Goal: Information Seeking & Learning: Learn about a topic

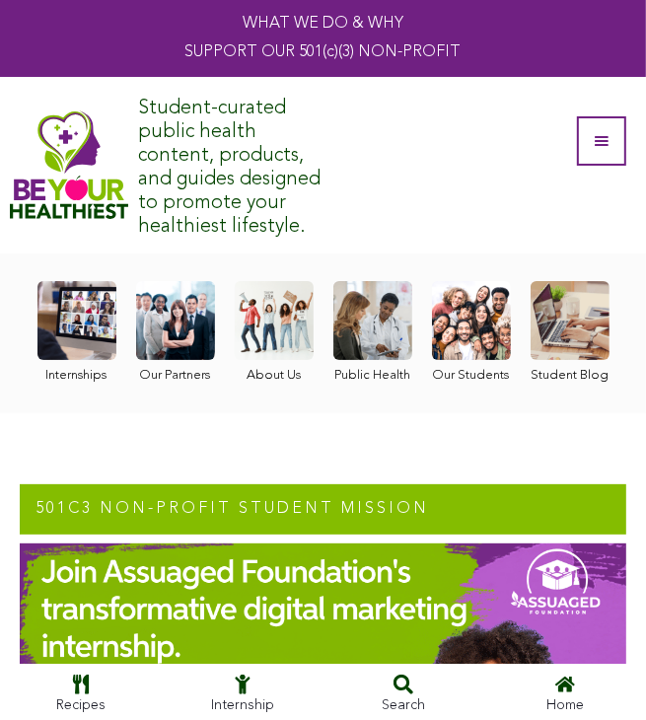
click at [63, 344] on link at bounding box center [76, 332] width 79 height 103
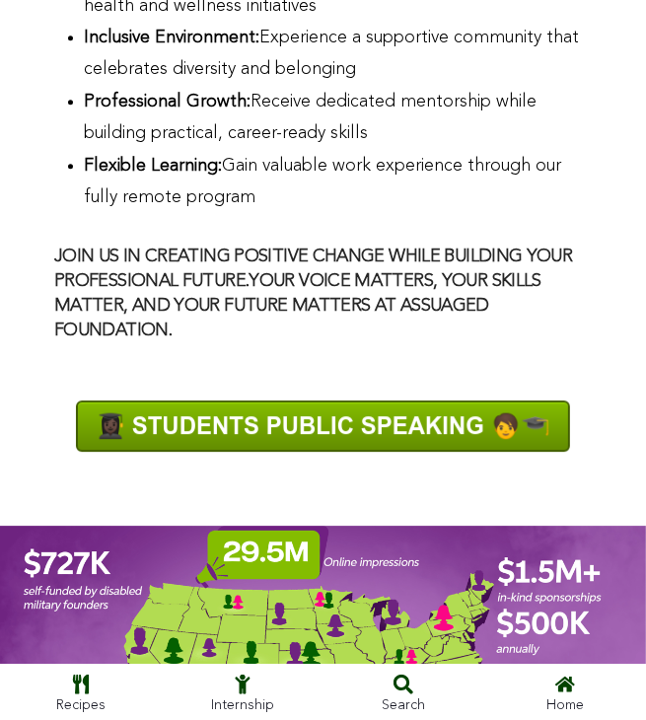
scroll to position [2329, 0]
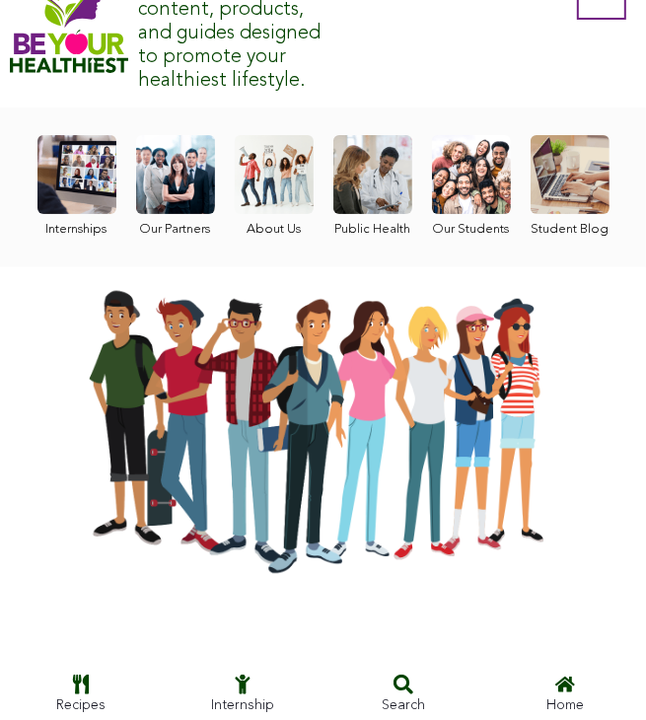
scroll to position [0, 0]
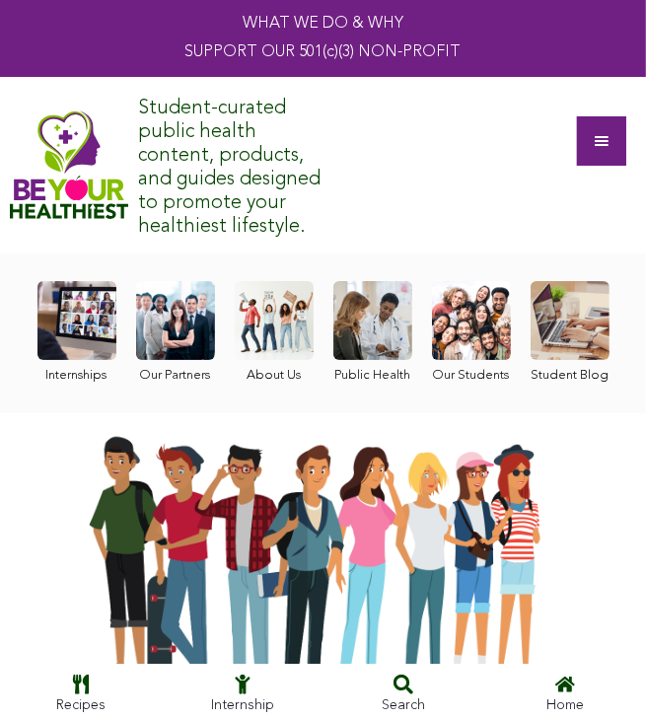
click at [619, 123] on div at bounding box center [601, 140] width 49 height 49
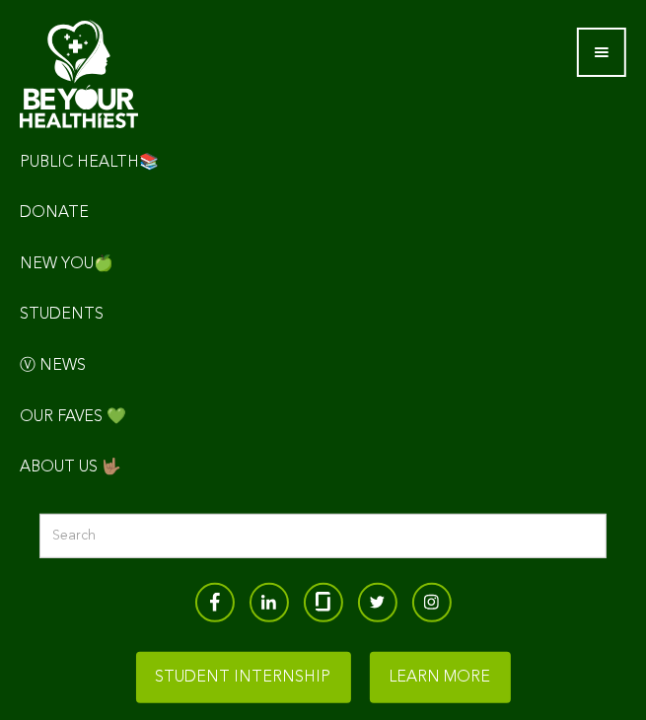
click at [82, 157] on div "Navigation Menu" at bounding box center [323, 162] width 607 height 49
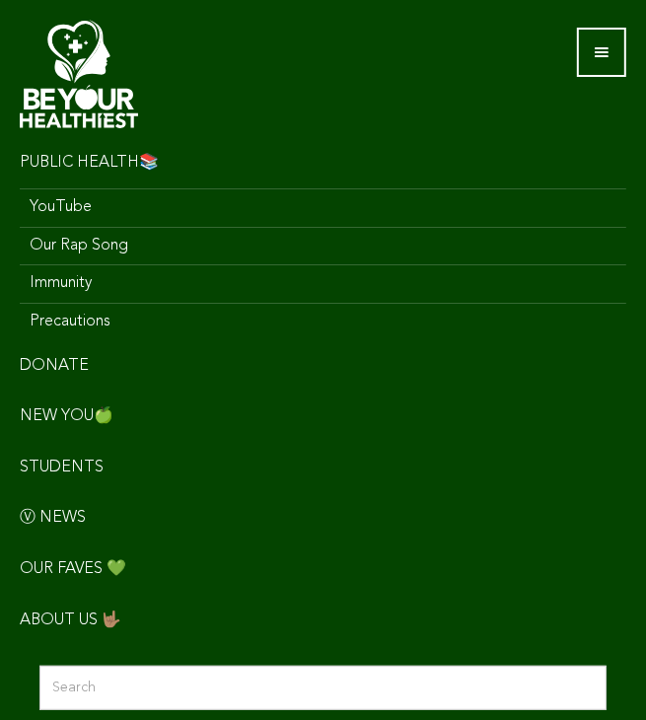
click at [79, 460] on div "Navigation Menu" at bounding box center [323, 467] width 607 height 49
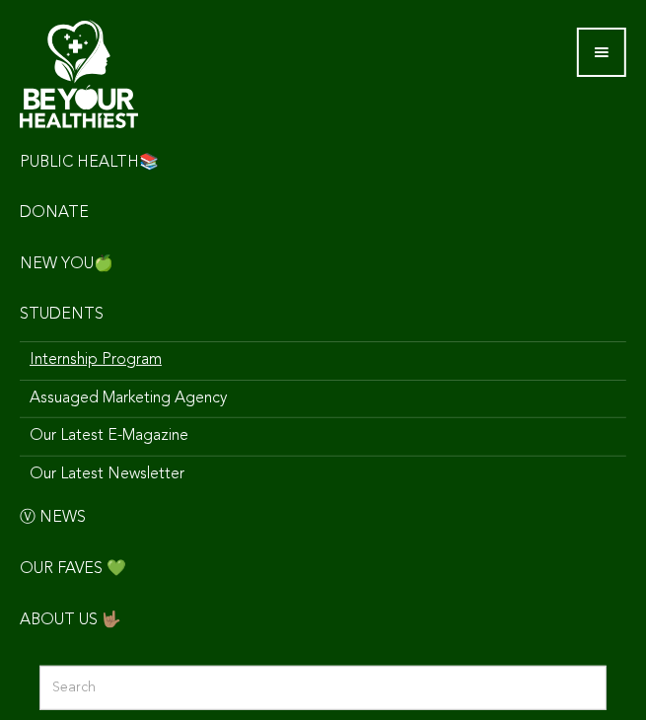
click at [135, 370] on link "Internship Program" at bounding box center [323, 360] width 607 height 38
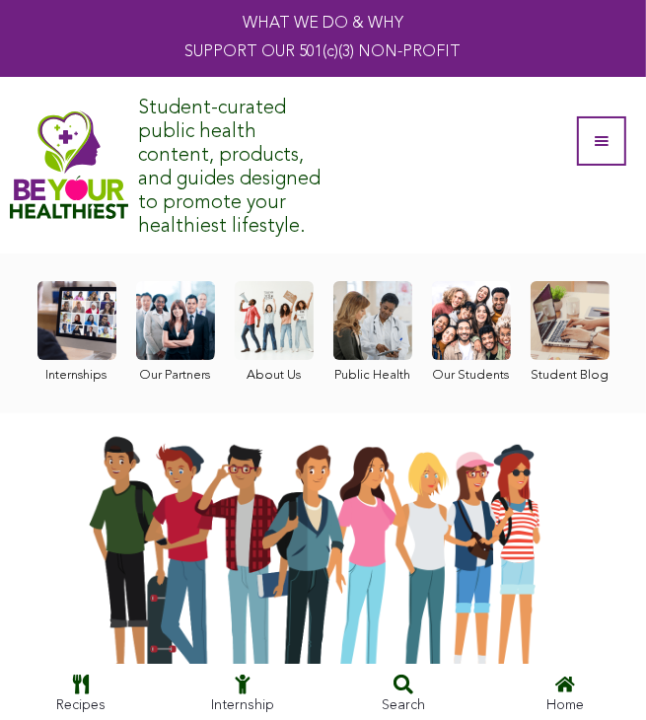
click at [276, 332] on link at bounding box center [274, 332] width 79 height 103
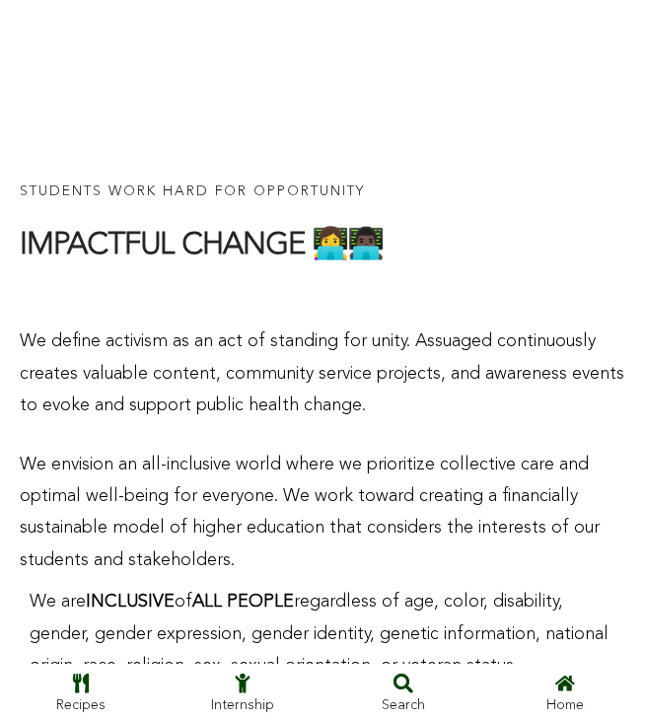
scroll to position [3696, 0]
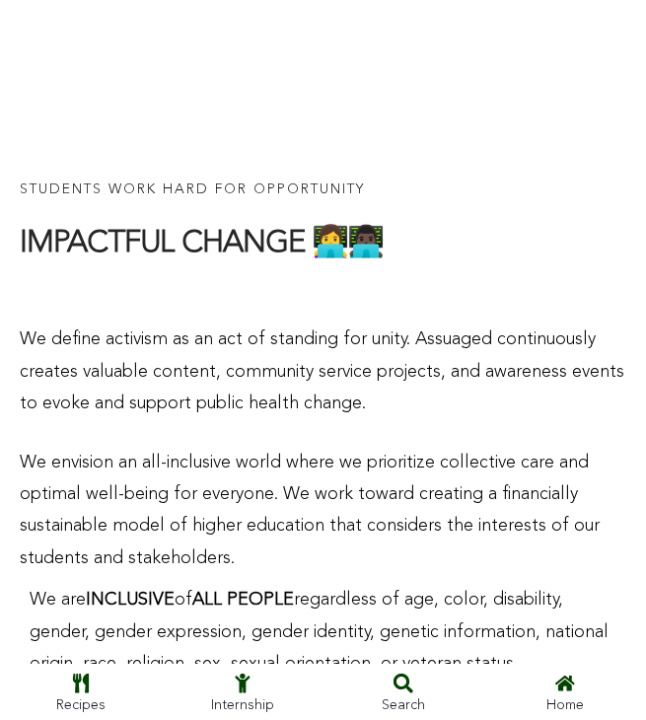
click at [71, 393] on div "STUDENTS WORK HARD FOR OPPORTUNITY IMPACTFUL CHANGE 👩‍💻👨🏿‍💻 . We define activis…" at bounding box center [323, 377] width 607 height 398
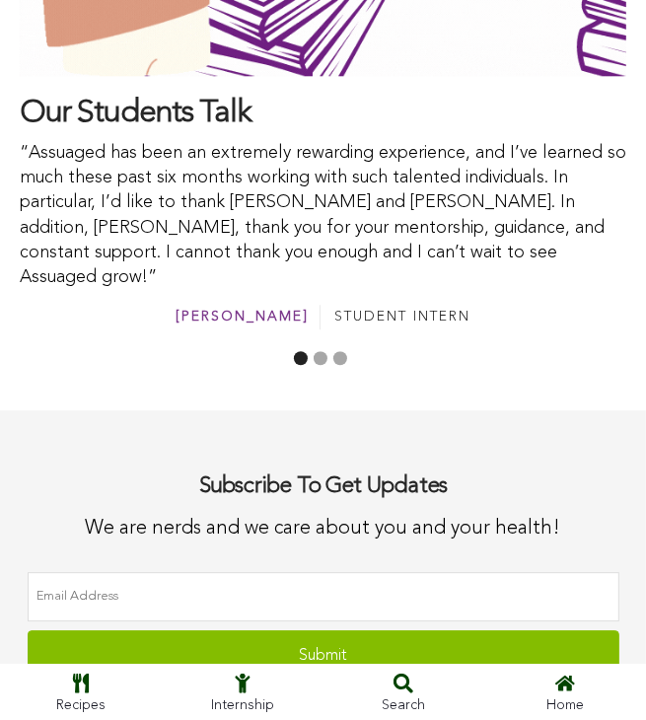
scroll to position [5400, 0]
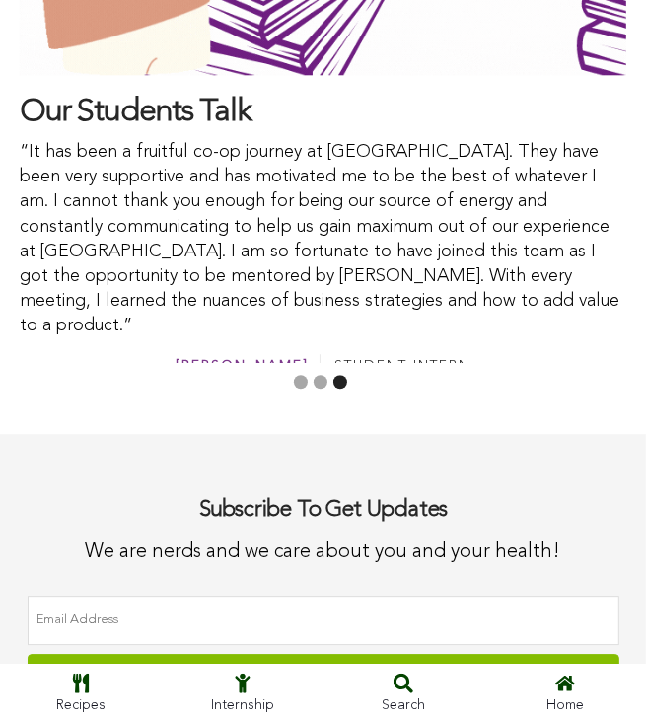
click at [372, 95] on h2 "Our Students Talk" at bounding box center [323, 113] width 607 height 36
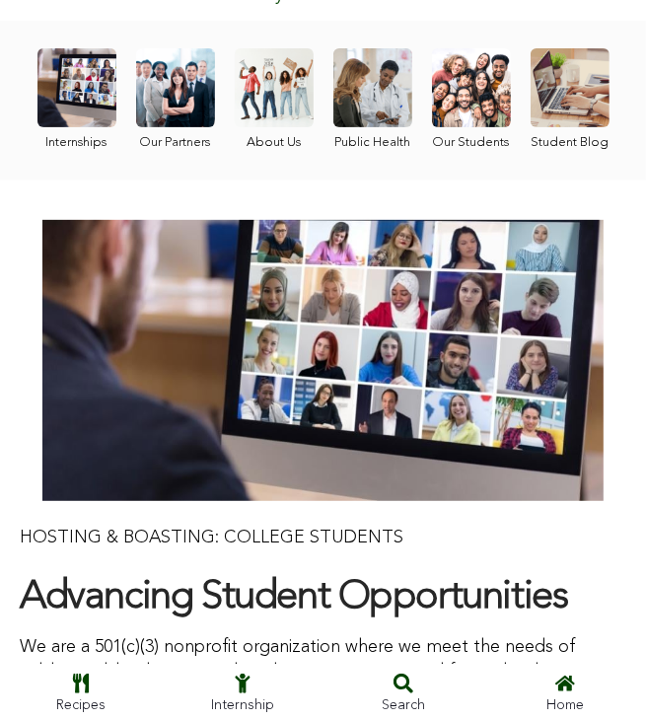
scroll to position [0, 0]
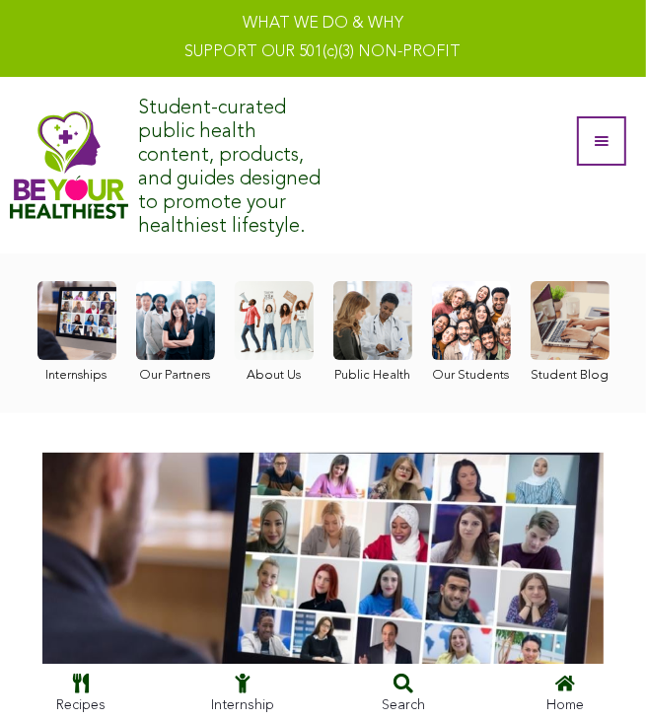
click at [467, 66] on link at bounding box center [323, 38] width 646 height 77
